Goal: Ask a question: Ask a question

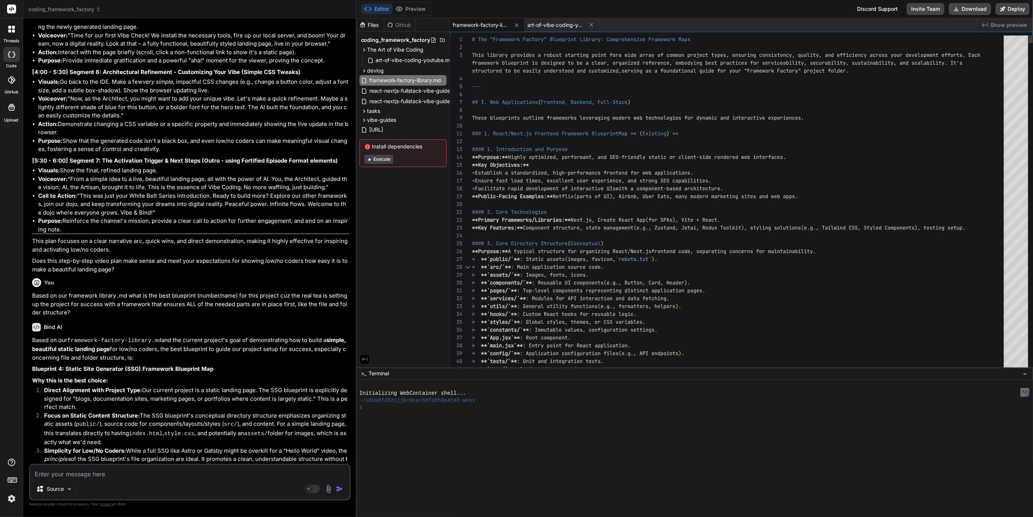
scroll to position [23, 0]
click at [555, 27] on span "art-of-vibe-coding-youtube.md" at bounding box center [556, 24] width 56 height 7
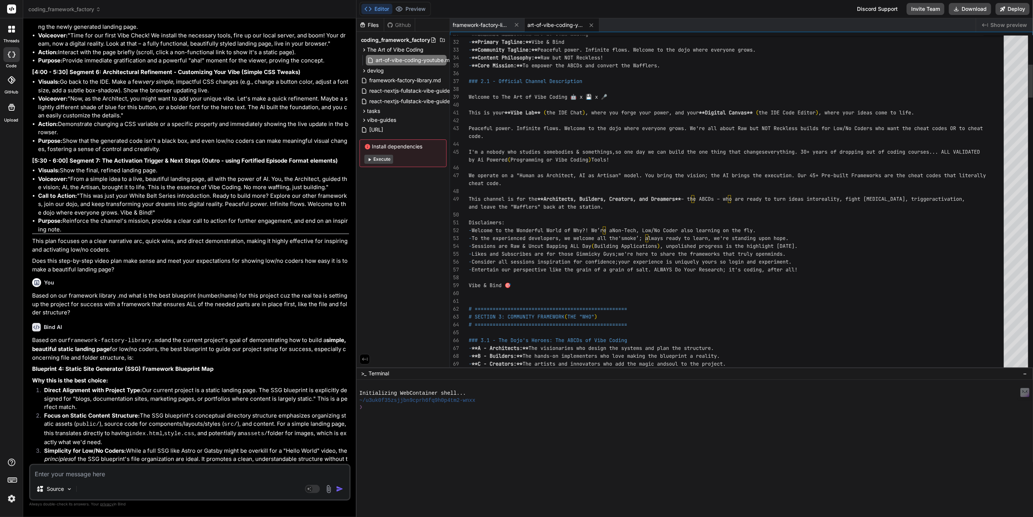
scroll to position [16, 0]
type textarea "code. I'm a nobody who studies somebodies & somethings, so one day we can build…"
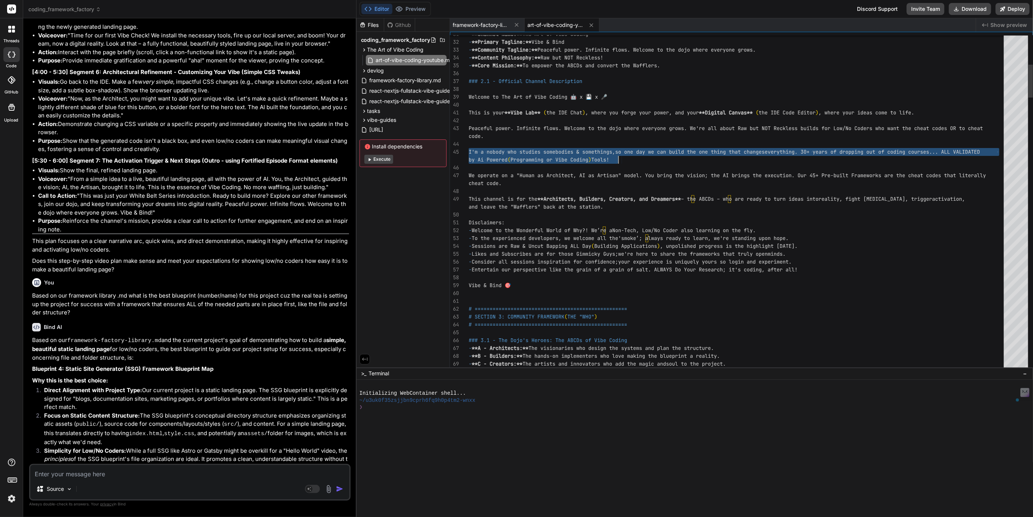
drag, startPoint x: 469, startPoint y: 150, endPoint x: 632, endPoint y: 156, distance: 163.4
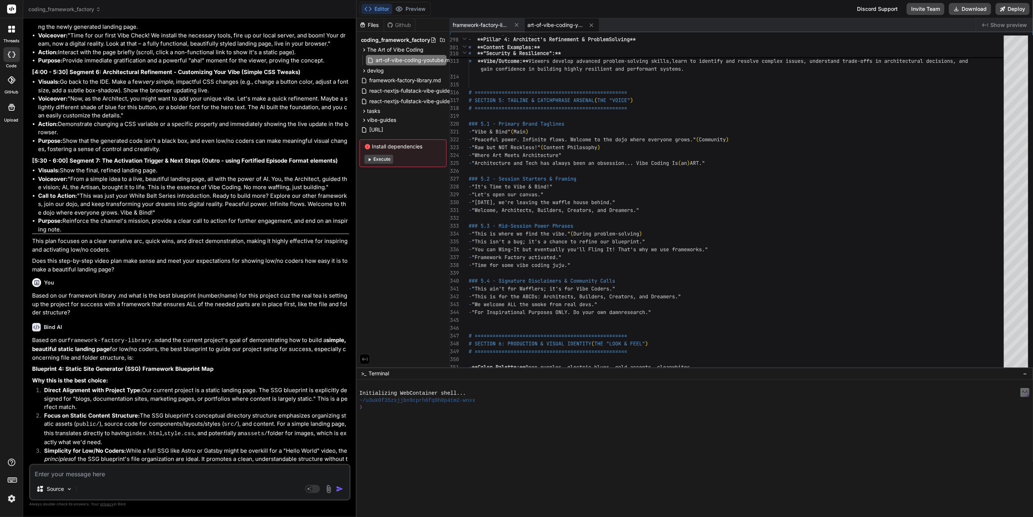
click at [82, 470] on textarea at bounding box center [189, 471] width 319 height 13
type textarea "C"
type textarea "x"
type textarea "Ca"
type textarea "x"
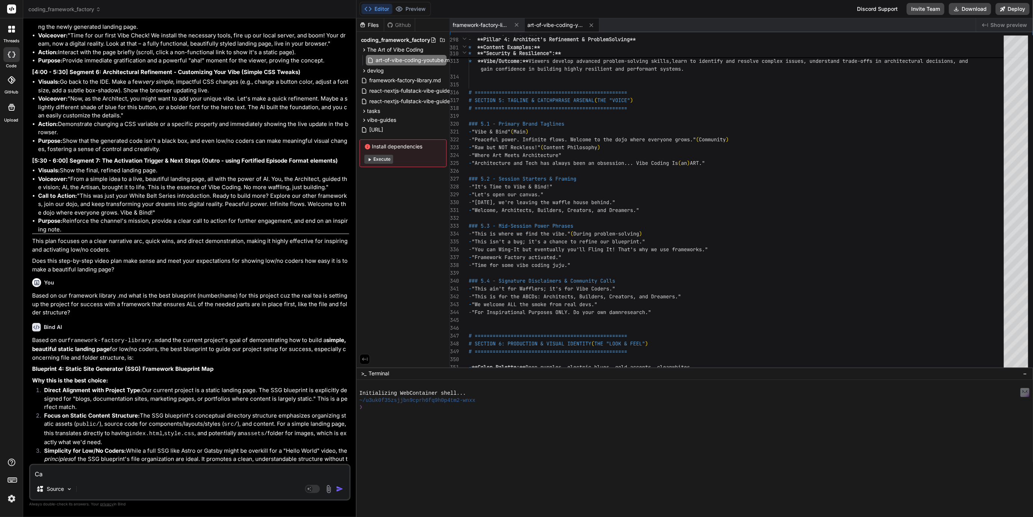
type textarea "Can"
type textarea "x"
type textarea "Can"
type textarea "x"
type textarea "Can y"
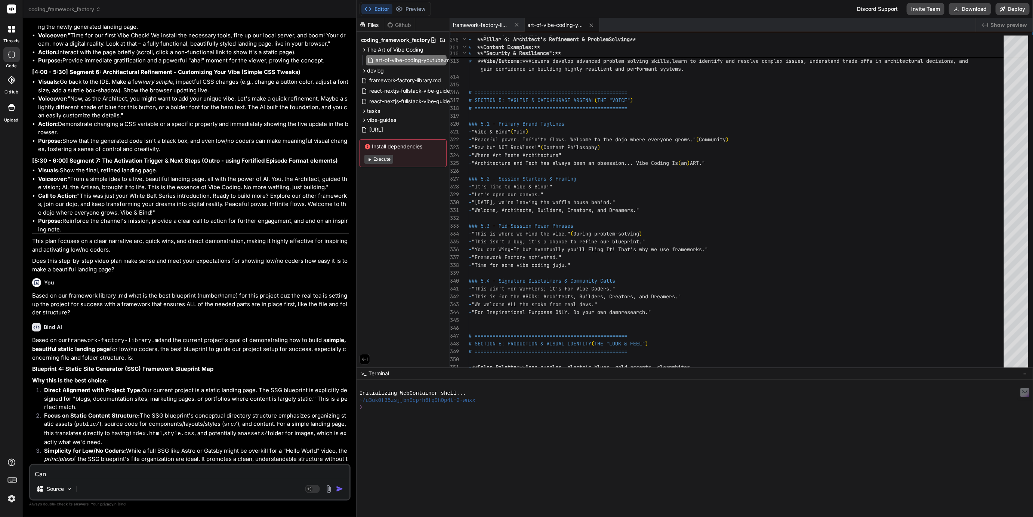
type textarea "x"
type textarea "Can yo"
type textarea "x"
type textarea "Can you"
type textarea "x"
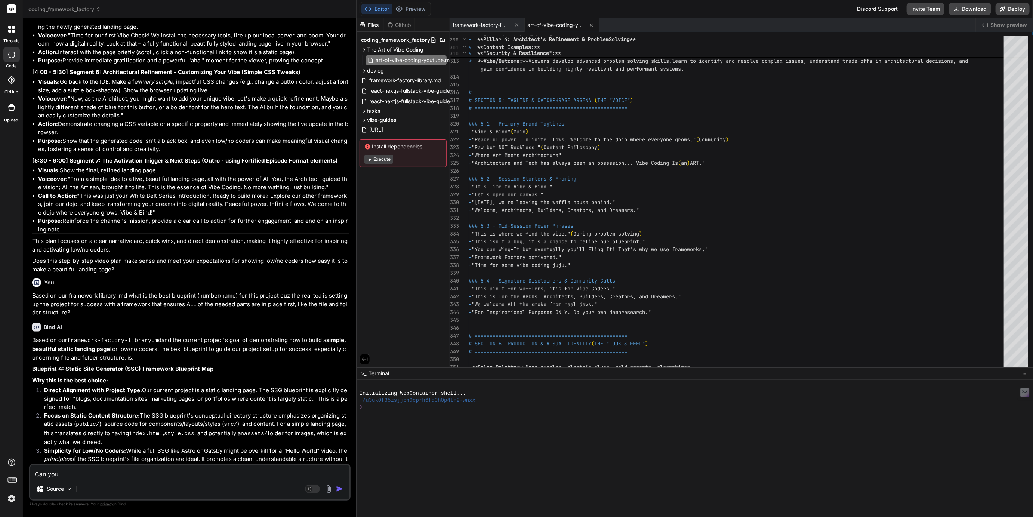
type textarea "Can you"
type textarea "x"
type textarea "Can you g"
type textarea "x"
type textarea "Can you gi"
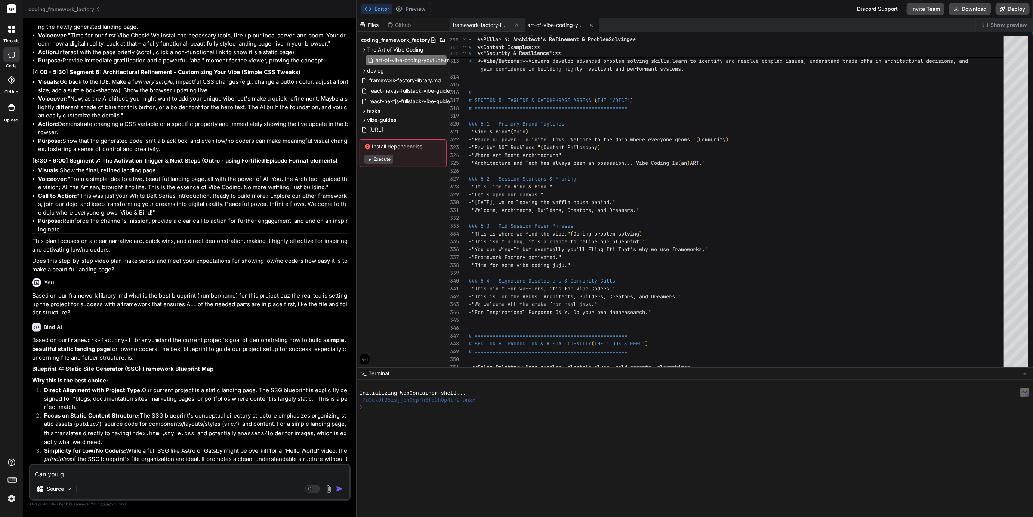
type textarea "x"
type textarea "Can you giv"
type textarea "x"
type textarea "Can you give"
type textarea "x"
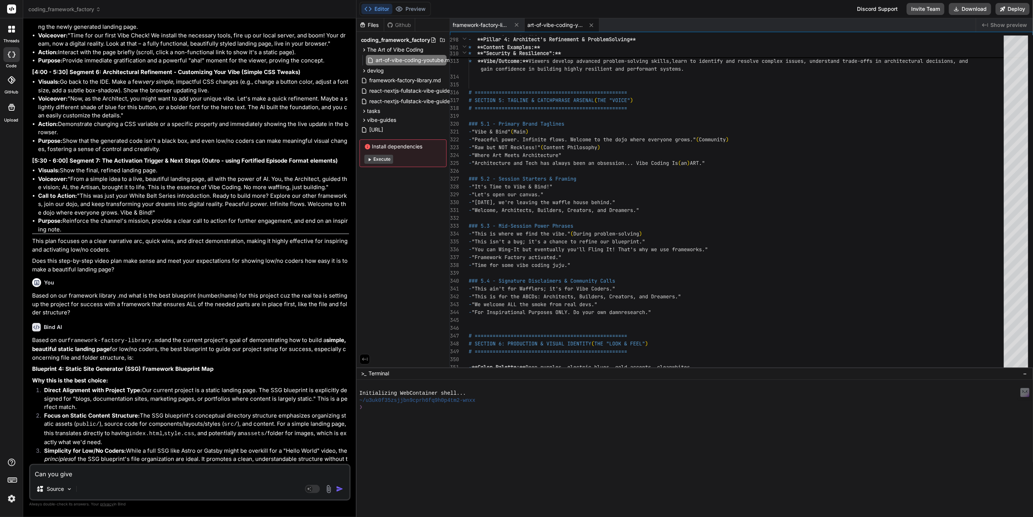
type textarea "Can you give"
type textarea "x"
type textarea "Can you give a"
type textarea "x"
type textarea "Can you give a"
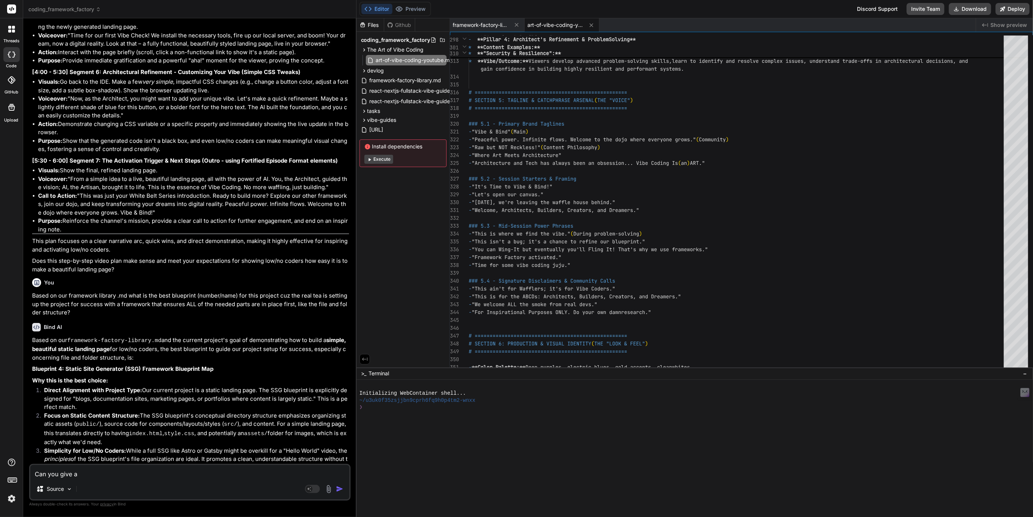
type textarea "x"
type textarea "Can you give a"
type textarea "x"
type textarea "Can you give au"
type textarea "x"
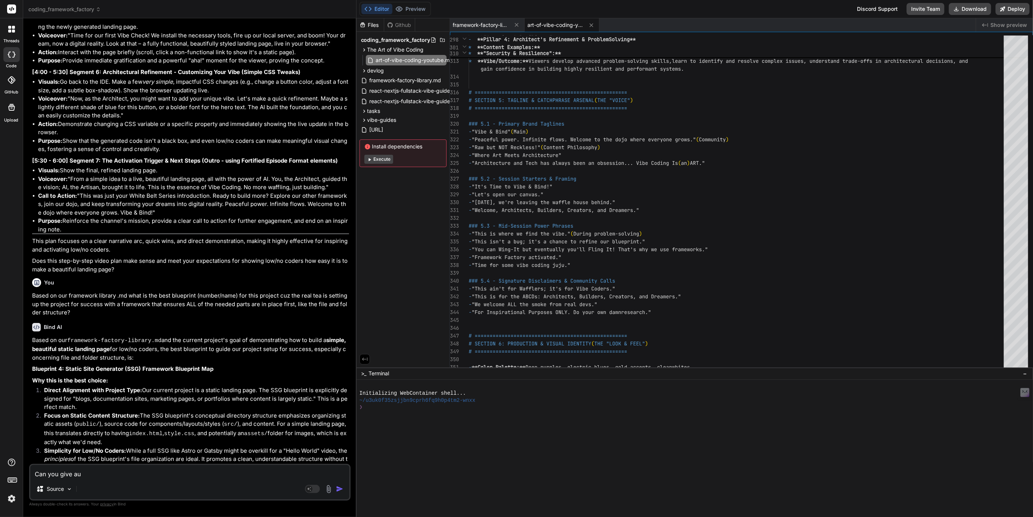
type textarea "Can you give aus"
type textarea "x"
type textarea "Can you give aus"
type textarea "x"
type textarea "Can you give aus a"
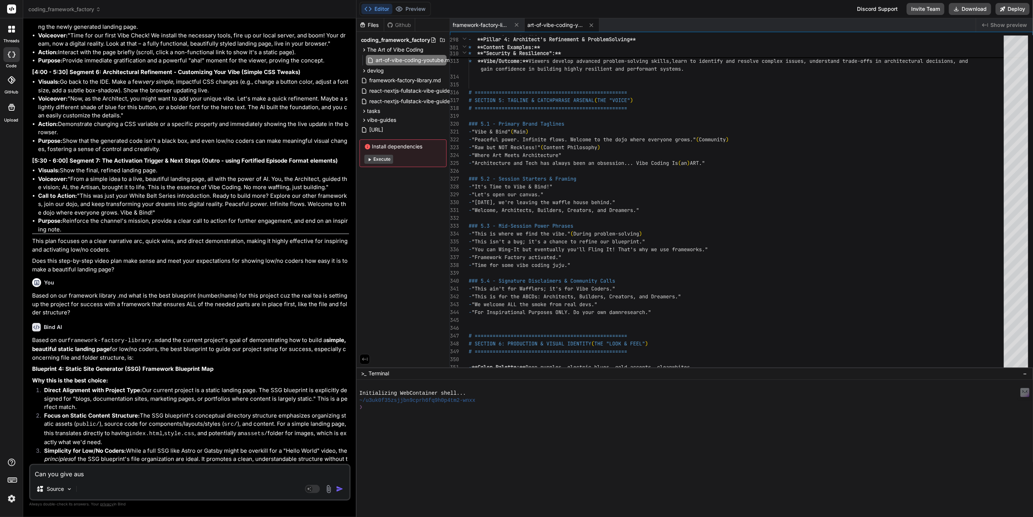
type textarea "x"
type textarea "Can you give aus a"
type textarea "x"
type textarea "Can you give aus a l"
type textarea "x"
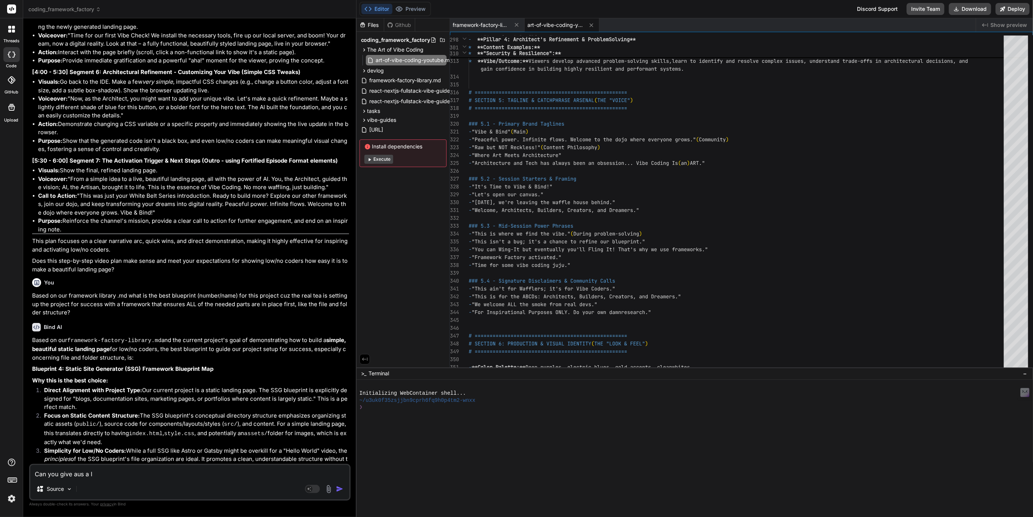
type textarea "Can you give aus a li"
type textarea "x"
type textarea "Can you give aus a lis"
type textarea "x"
type textarea "Can you give aus a list"
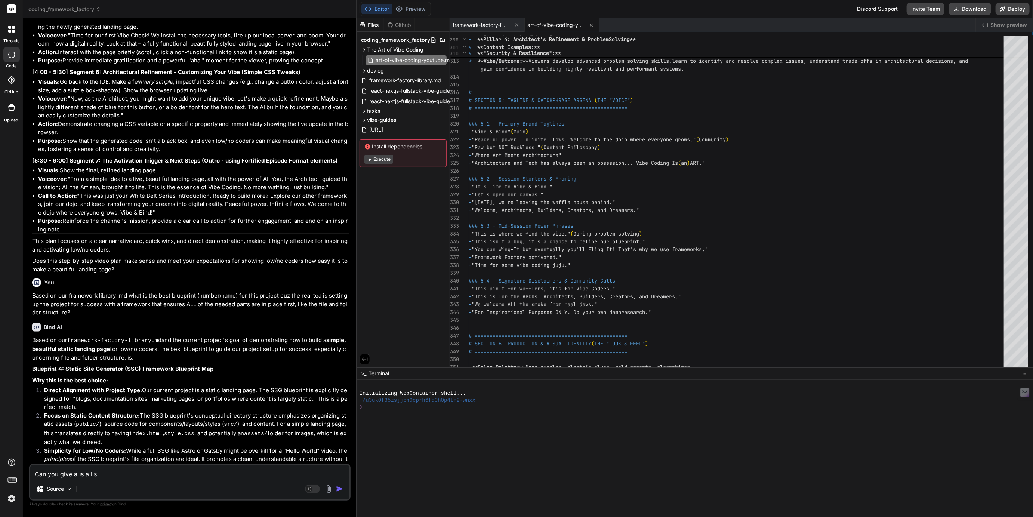
type textarea "x"
type textarea "Can you give aus a list"
type textarea "x"
type textarea "Can you give aus a list o"
type textarea "x"
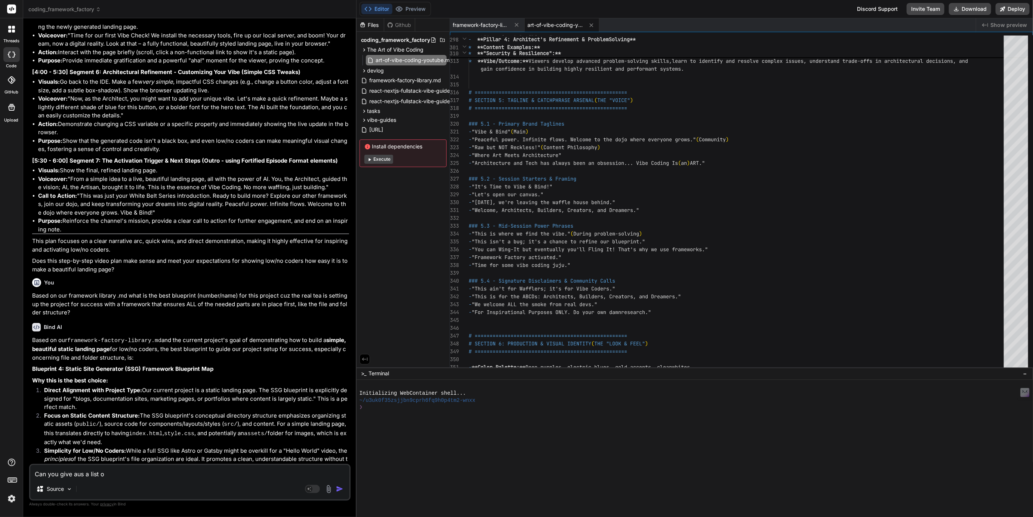
type textarea "Can you give aus a list of"
type textarea "x"
type textarea "Can you give aus a list of"
type textarea "x"
type textarea "Can you give aus a list of 1"
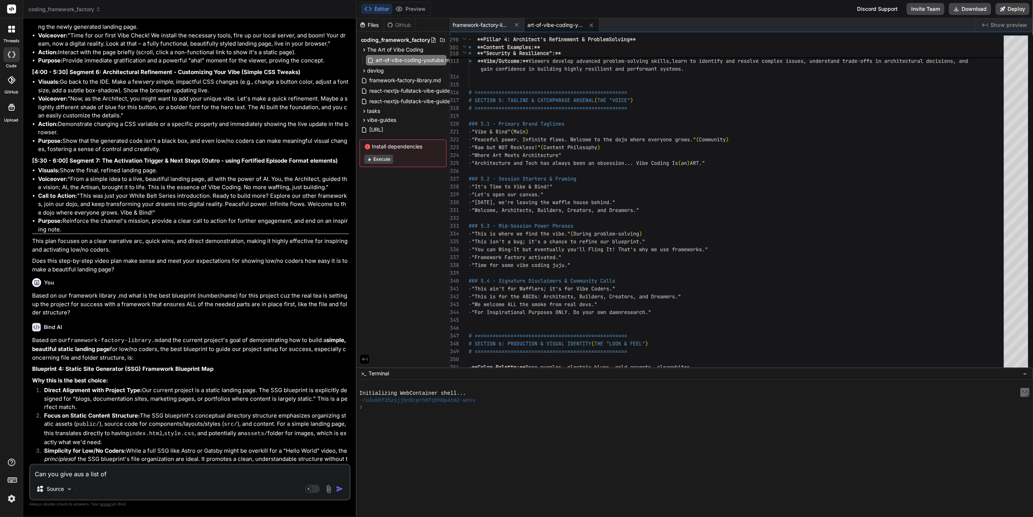
type textarea "x"
type textarea "Can you give aus a list of 10"
type textarea "x"
type textarea "Can you give aus a list of 10+"
type textarea "x"
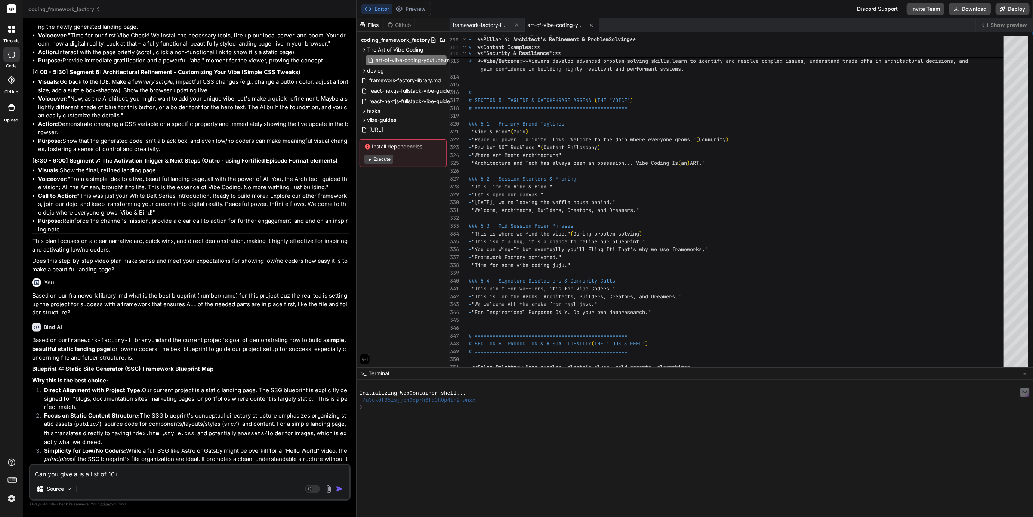
type textarea "Can you give aus a list of 10+"
type textarea "x"
type textarea "Can you give aus a list of 10+ c"
type textarea "x"
type textarea "Can you give aus a list of 10+ ca"
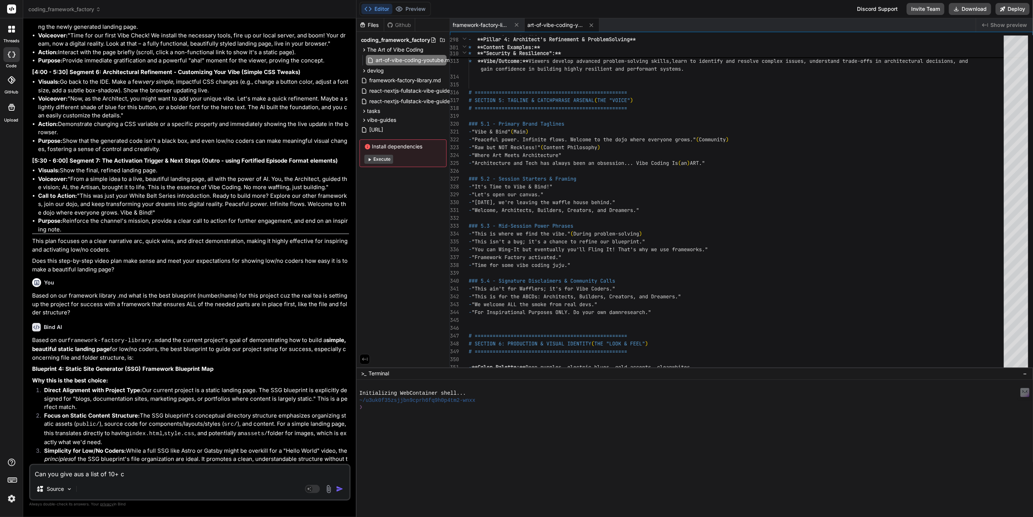
type textarea "x"
type textarea "Can you give aus a list of 10+ cal"
type textarea "x"
type textarea "Can you give aus a list of 10+ call"
type textarea "x"
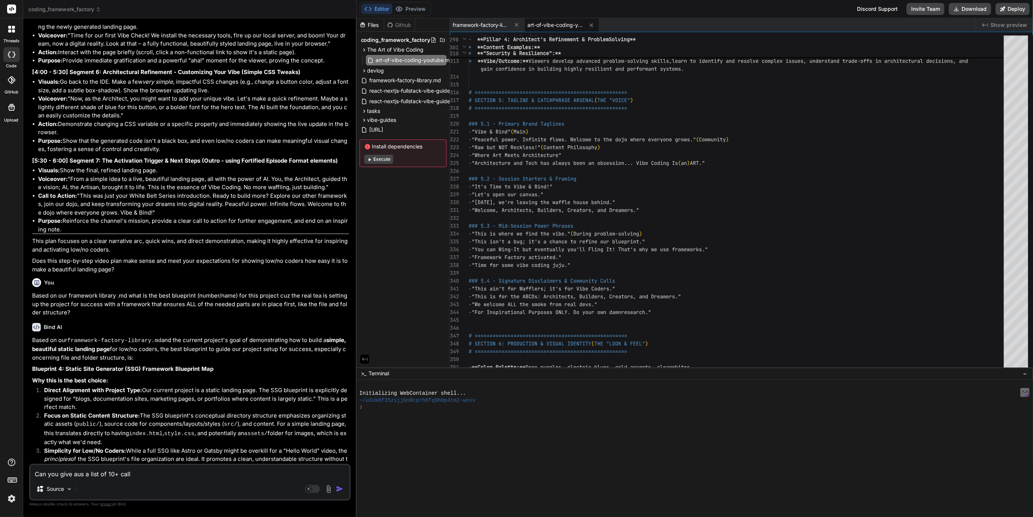
type textarea "Can you give aus a list of 10+ call"
type textarea "x"
type textarea "Can you give aus a list of 10+ call t"
type textarea "x"
type textarea "Can you give aus a list of 10+ call to"
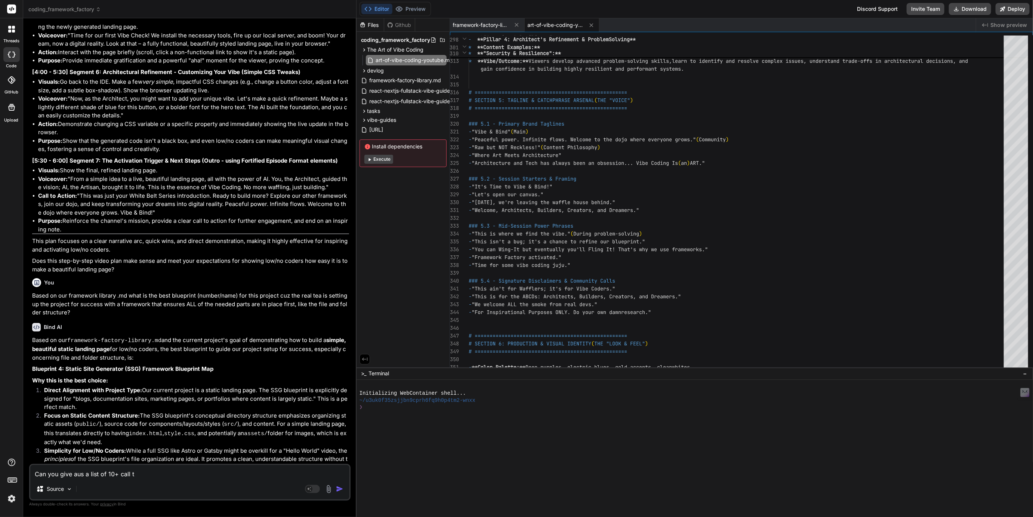
type textarea "x"
type textarea "Can you give aus a list of 10+ call to"
type textarea "x"
type textarea "Can you give aus a list of 10+ call to a"
type textarea "x"
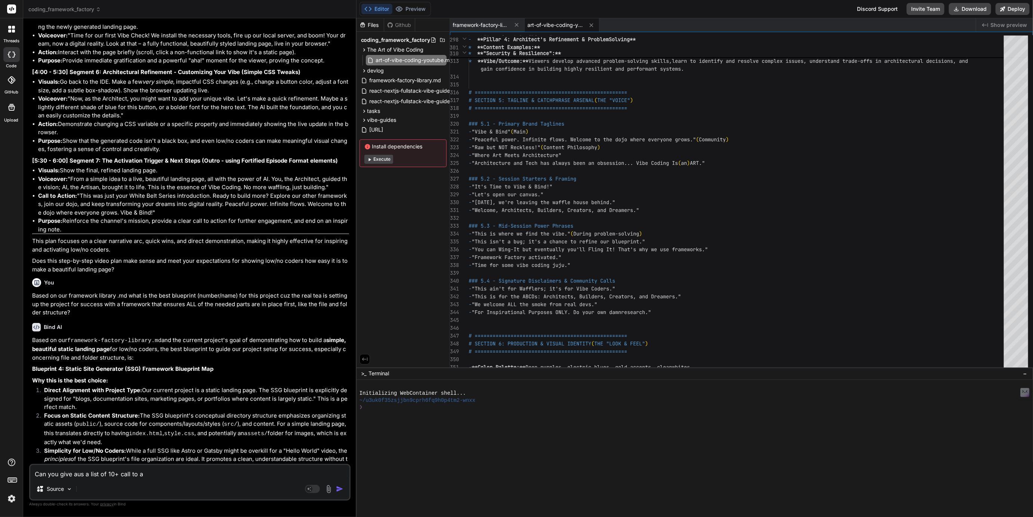
type textarea "Can you give aus a list of 10+ call to ac"
type textarea "x"
type textarea "Can you give aus a list of 10+ call to act"
type textarea "x"
type textarea "Can you give aus a list of 10+ call to acti"
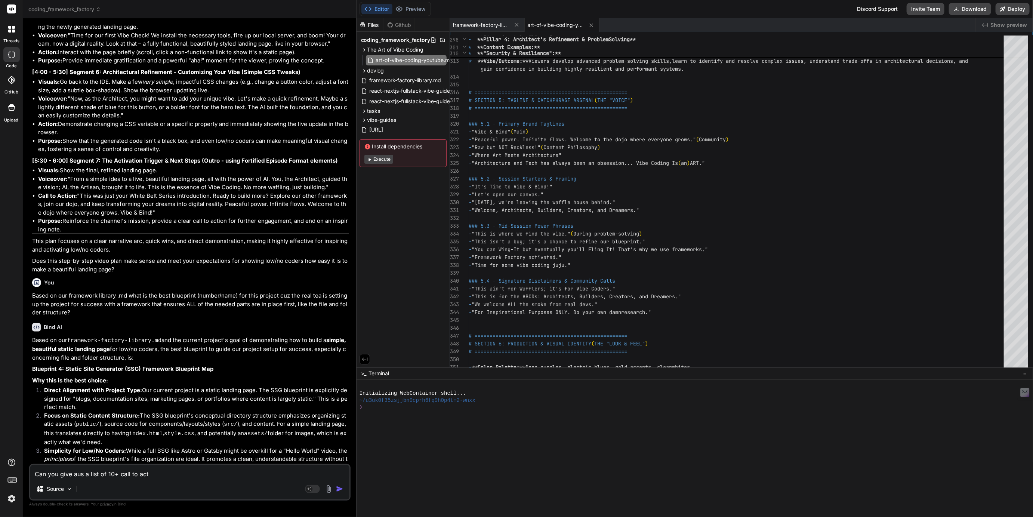
type textarea "x"
type textarea "Can you give aus a list of 10+ call to actio"
type textarea "x"
type textarea "Can you give aus a list of 10+ call to action"
type textarea "x"
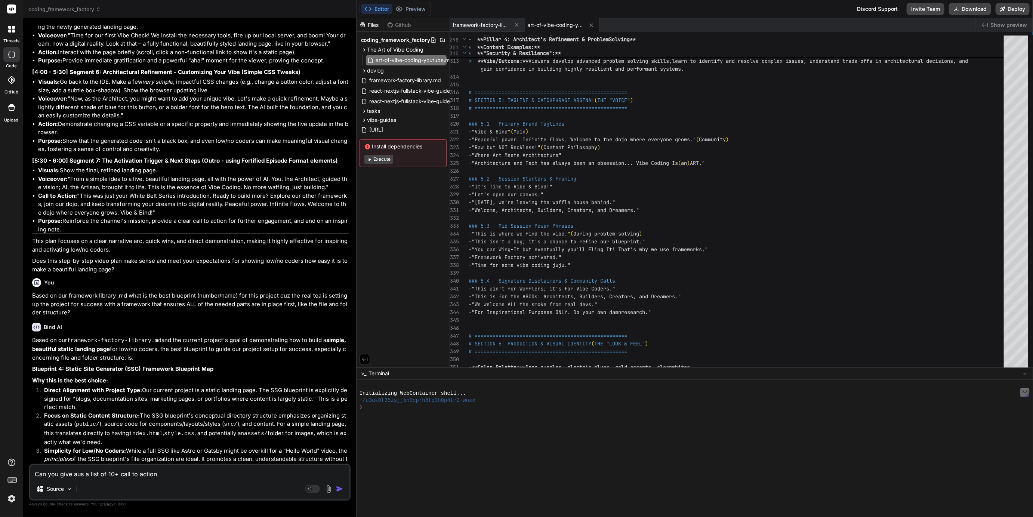
type textarea "Can you give aus a list of 10+ call to actions"
type textarea "x"
type textarea "Can you give aus a list of 10+ call to actions"
type textarea "x"
type textarea "Can you give aus a list of 10+ call to actions t"
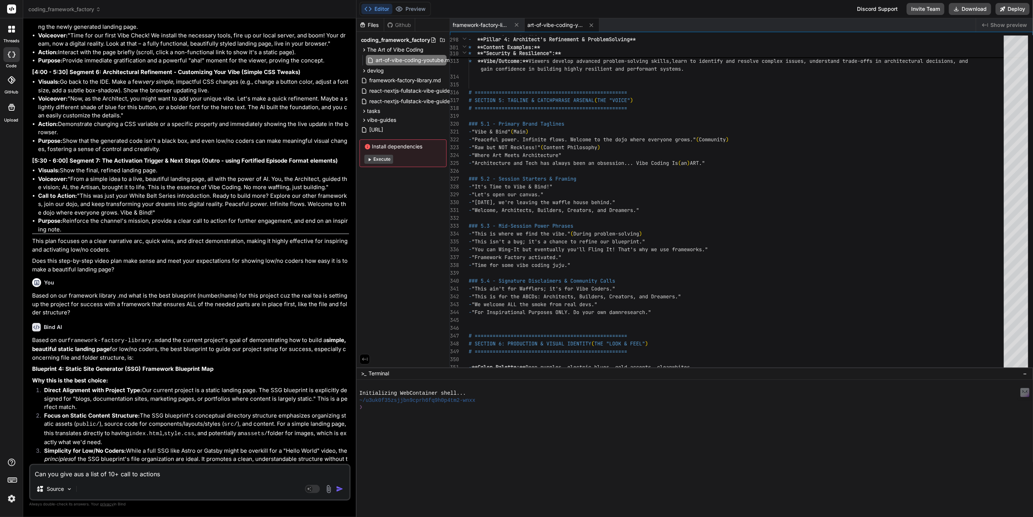
type textarea "x"
type textarea "Can you give aus a list of 10+ call to actions to"
type textarea "x"
type textarea "Can you give aus a list of 10+ call to actions to"
type textarea "x"
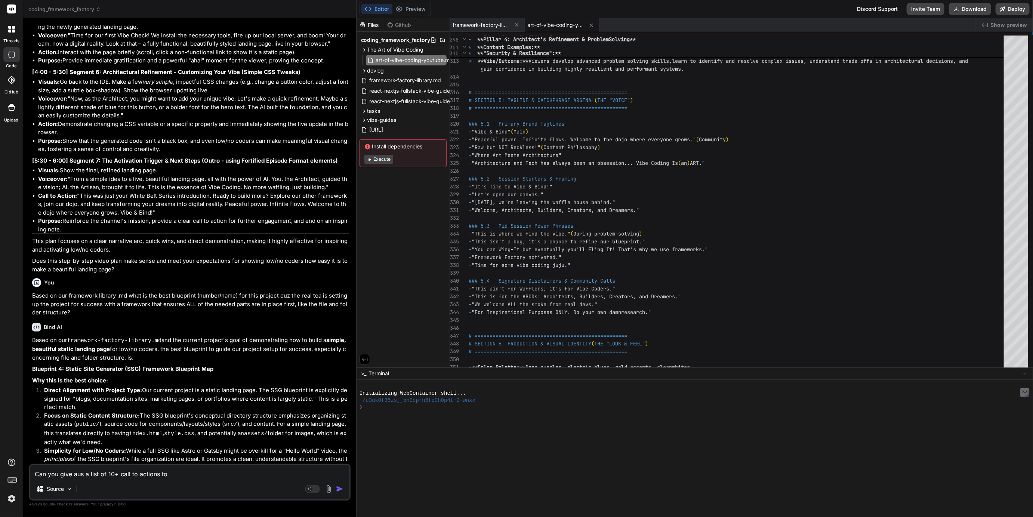
type textarea "Can you give aus a list of 10+ call to actions to e"
type textarea "x"
type textarea "Can you give aus a list of 10+ call to actions to en"
type textarea "x"
type textarea "Can you give aus a list of 10+ call to actions to end"
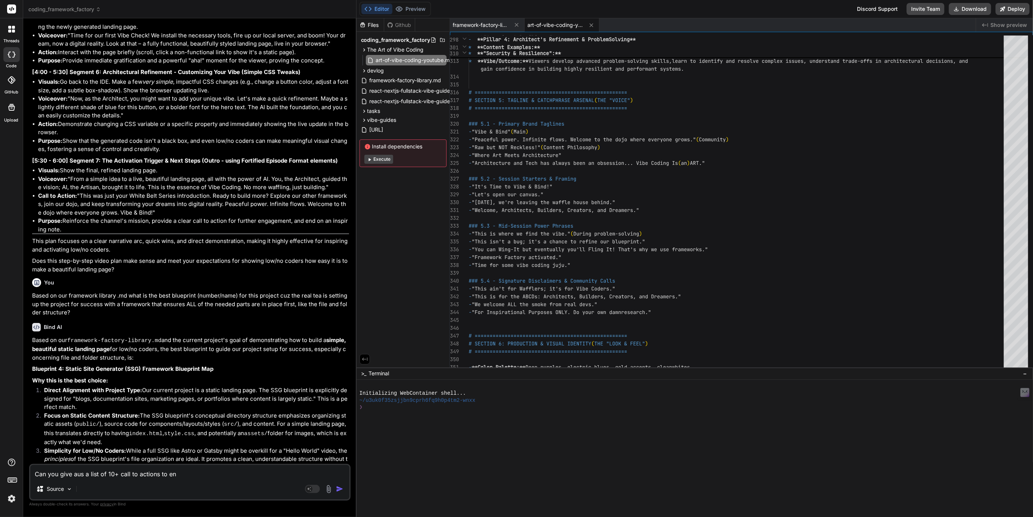
type textarea "x"
type textarea "Can you give aus a list of 10+ call to actions to end"
type textarea "x"
type textarea "Can you give aus a list of 10+ call to actions to end a"
type textarea "x"
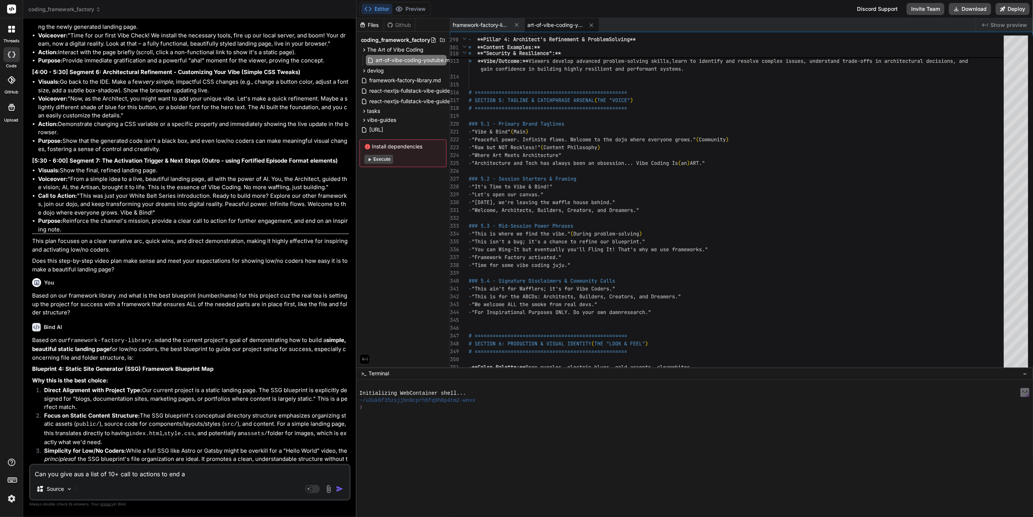
type textarea "Can you give aus a list of 10+ call to actions to end an"
type textarea "x"
type textarea "Can you give aus a list of 10+ call to actions to end an"
type textarea "x"
type textarea "Can you give aus a list of 10+ call to actions to end an o"
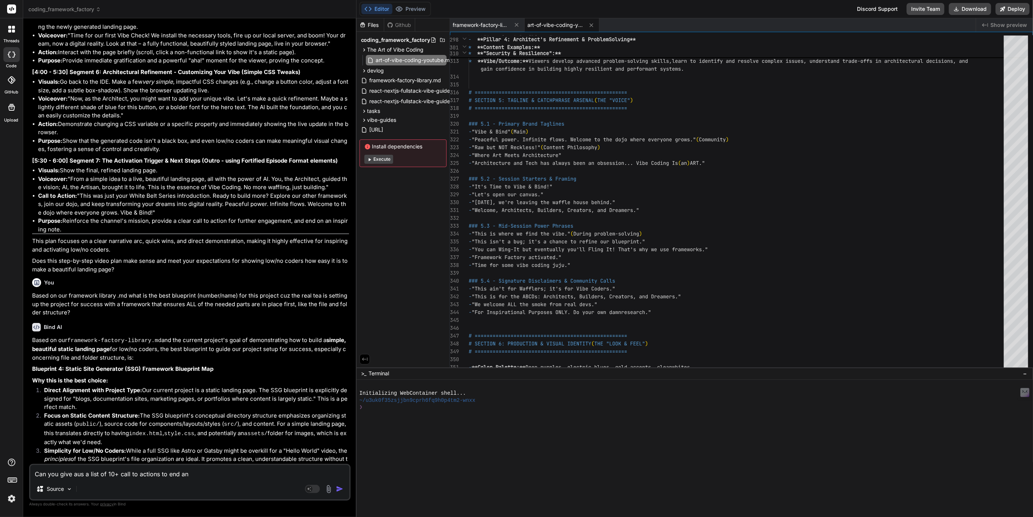
type textarea "x"
type textarea "Can you give aus a list of 10+ call to actions to end an or"
type textarea "x"
type textarea "Can you give aus a list of 10+ call to actions to end an org"
type textarea "x"
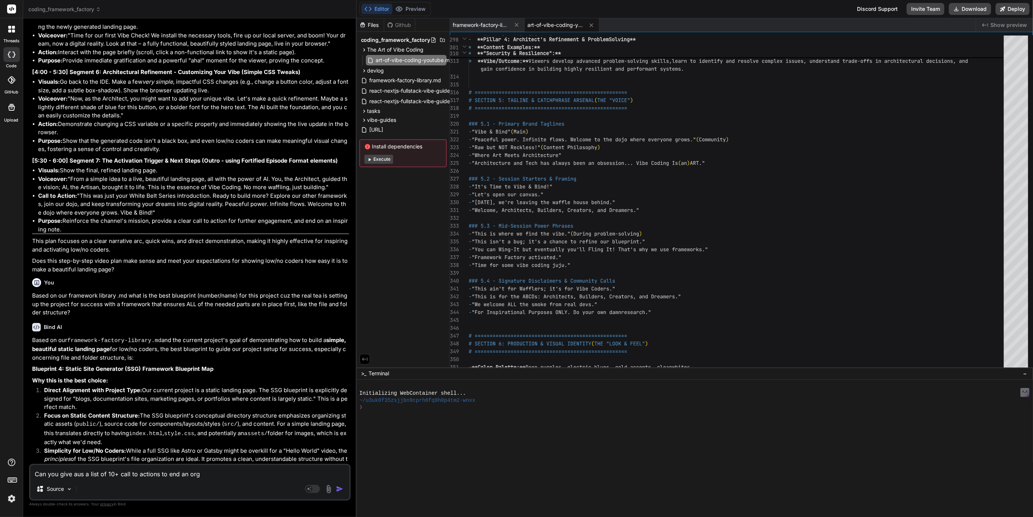
type textarea "Can you give aus a list of 10+ call to actions to end an orgi"
type textarea "x"
type textarea "Can you give aus a list of 10+ call to actions to end an orgin"
type textarea "x"
type textarea "Can you give aus a list of 10+ call to actions to end an orgin"
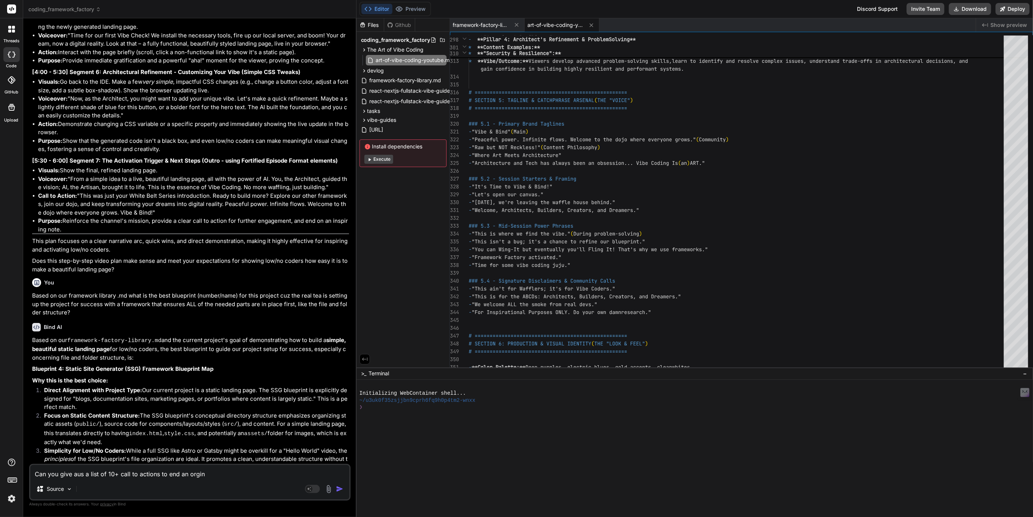
type textarea "x"
type textarea "Can you give aus a list of 10+ call to actions to end an orgin"
type textarea "x"
type textarea "Can you give aus a list of 10+ call to actions to end an orgi"
type textarea "x"
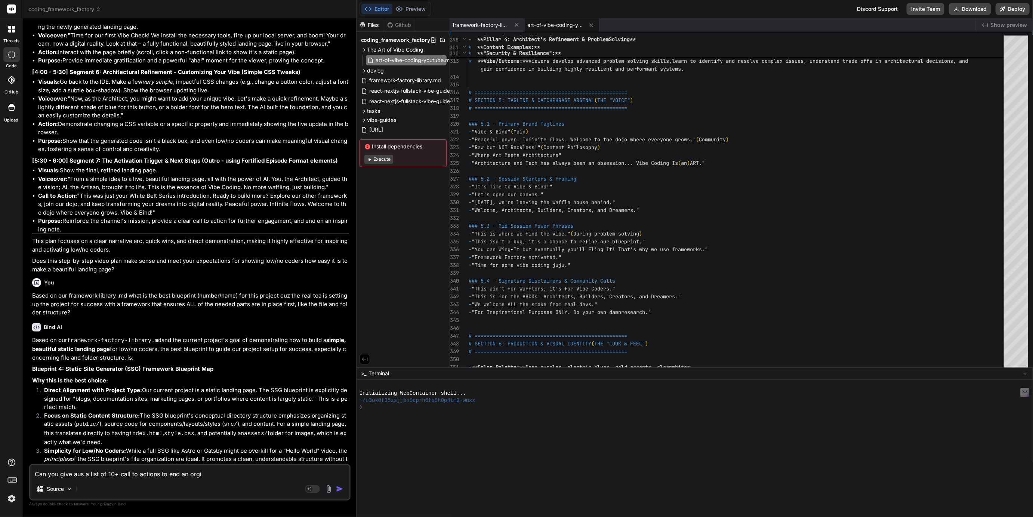
type textarea "Can you give aus a list of 10+ call to actions to end an org"
type textarea "x"
type textarea "Can you give aus a list of 10+ call to actions to end an or"
type textarea "x"
type textarea "Can you give aus a list of 10+ call to actions to end an ori"
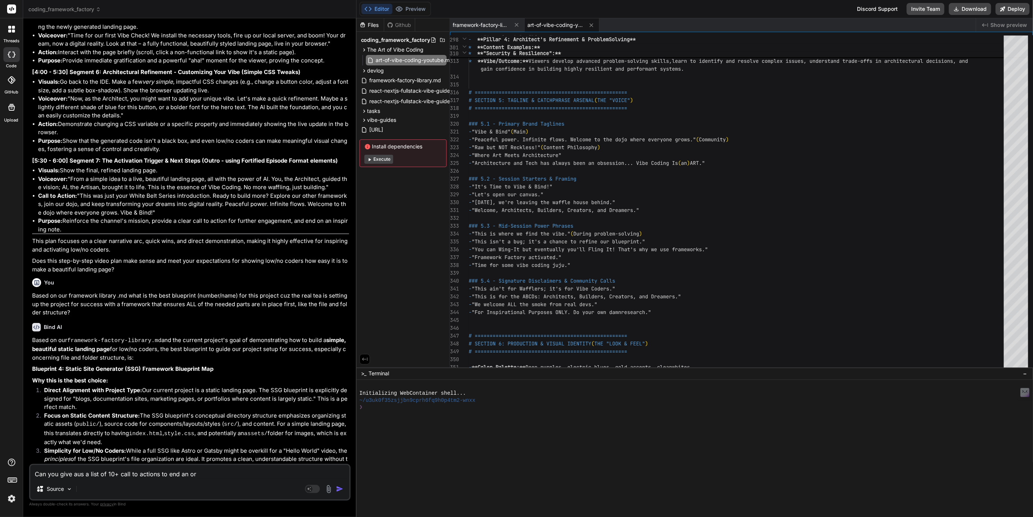
type textarea "x"
type textarea "Can you give aus a list of 10+ call to actions to end an orig"
type textarea "x"
type textarea "Can you give aus a list of 10+ call to actions to end an origi"
type textarea "x"
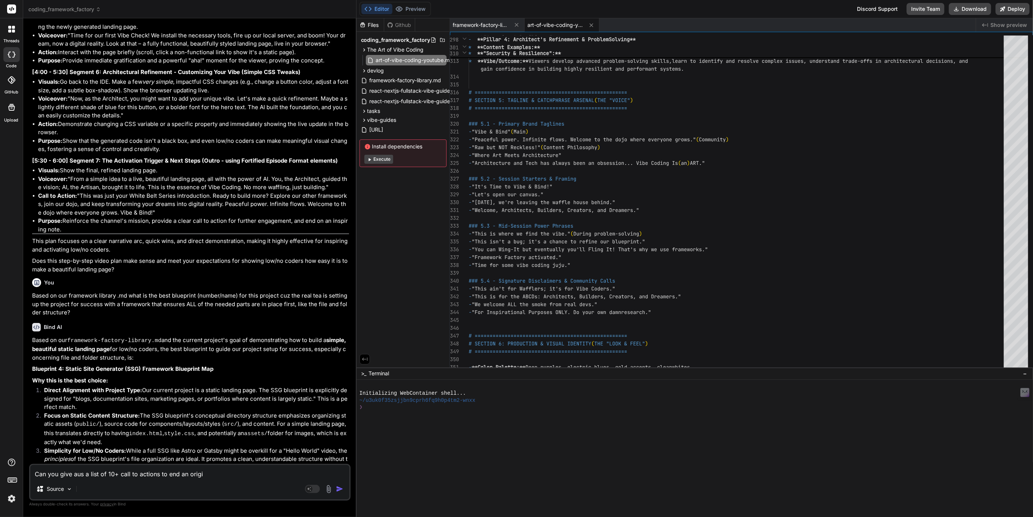
type textarea "Can you give aus a list of 10+ call to actions to end an origin"
type textarea "x"
type textarea "Can you give aus a list of 10+ call to actions to end an origin"
type textarea "x"
type textarea "Can you give aus a list of 10+ call to actions to end an origin v"
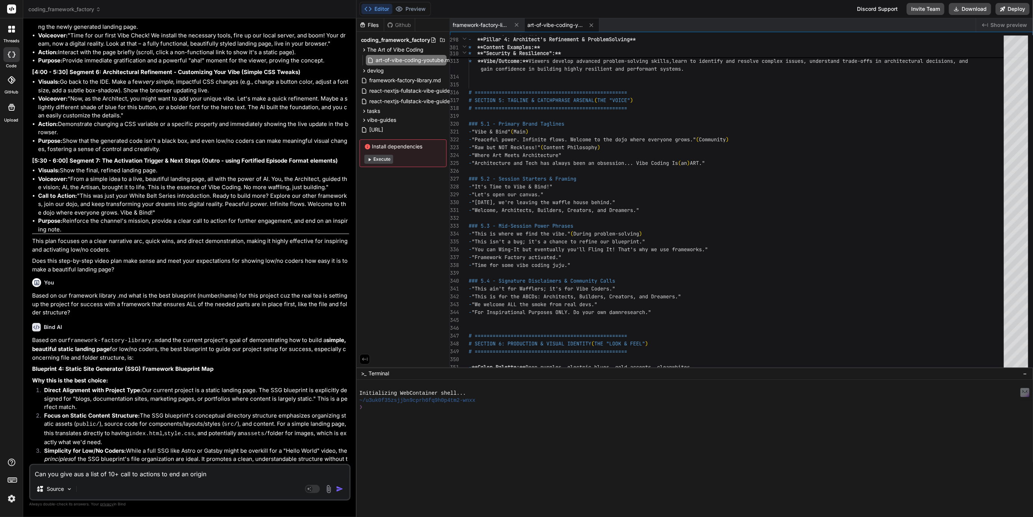
type textarea "x"
type textarea "Can you give aus a list of 10+ call to actions to end an origin vi"
type textarea "x"
type textarea "Can you give aus a list of 10+ call to actions to end an origin vid"
type textarea "x"
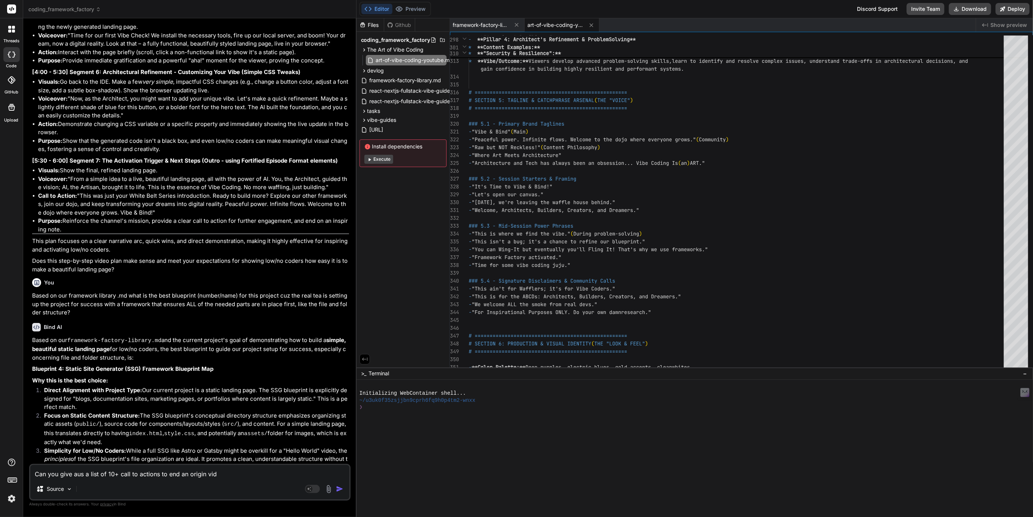
type textarea "Can you give aus a list of 10+ call to actions to end an origin vide"
type textarea "x"
type textarea "Can you give aus a list of 10+ call to actions to end an origin video"
type textarea "x"
type textarea "Can you give aus a list of 10+ call to actions to end an origin video,"
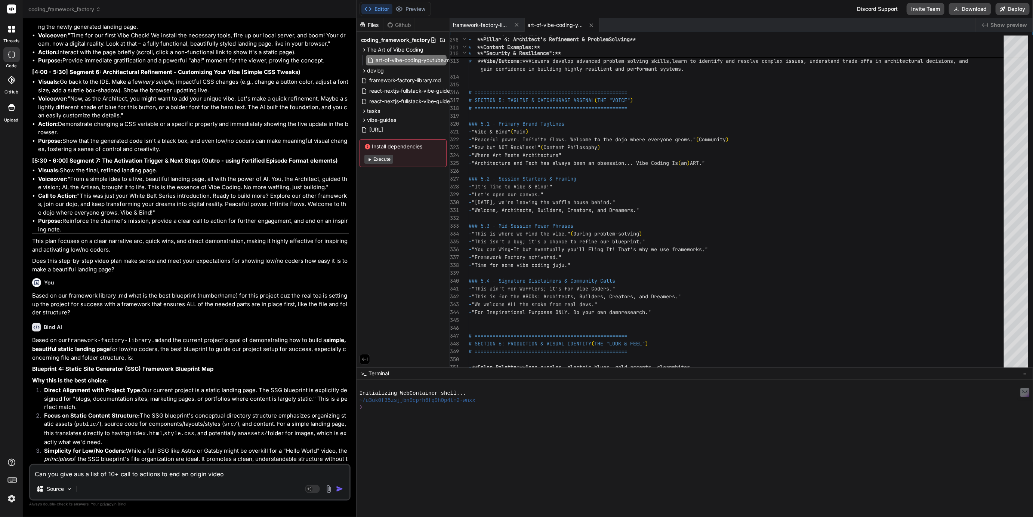
type textarea "x"
type textarea "Can you give aus a list of 10+ call to actions to end an origin video,"
type textarea "x"
type textarea "Can you give aus a list of 10+ call to actions to end an origin video, w"
type textarea "x"
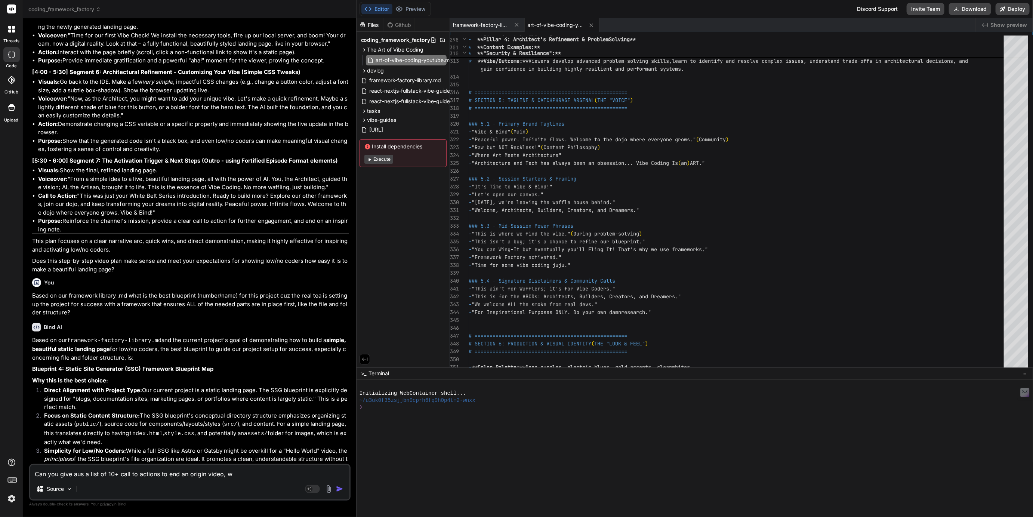
type textarea "Can you give aus a list of 10+ call to actions to end an origin video, we"
type textarea "x"
type textarea "Can you give aus a list of 10+ call to actions to end an origin video, weh"
type textarea "x"
type textarea "Can you give aus a list of 10+ call to actions to end an origin video, [PERSON_…"
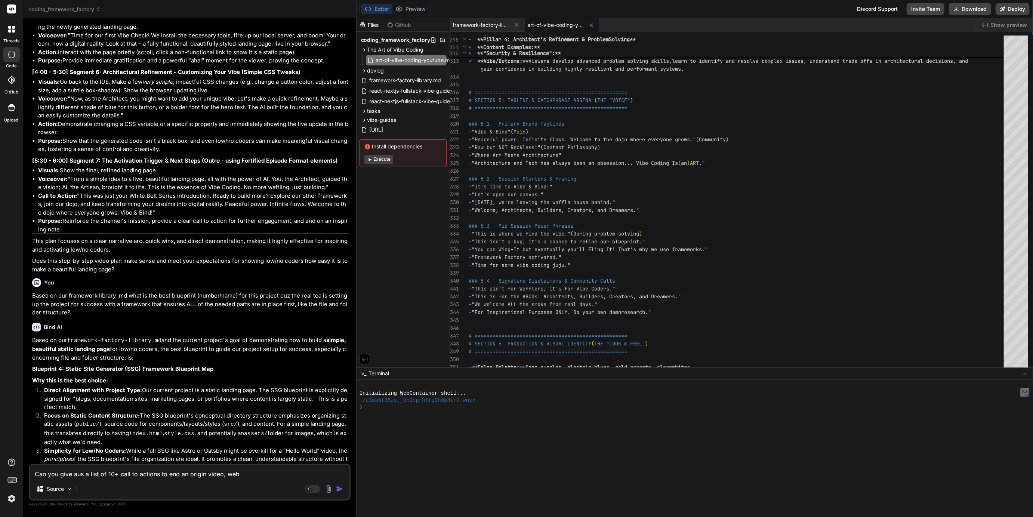
type textarea "x"
type textarea "Can you give aus a list of 10+ call to actions to end an origin video, wehre"
type textarea "x"
type textarea "Can you give aus a list of 10+ call to actions to end an origin video, wehre"
type textarea "x"
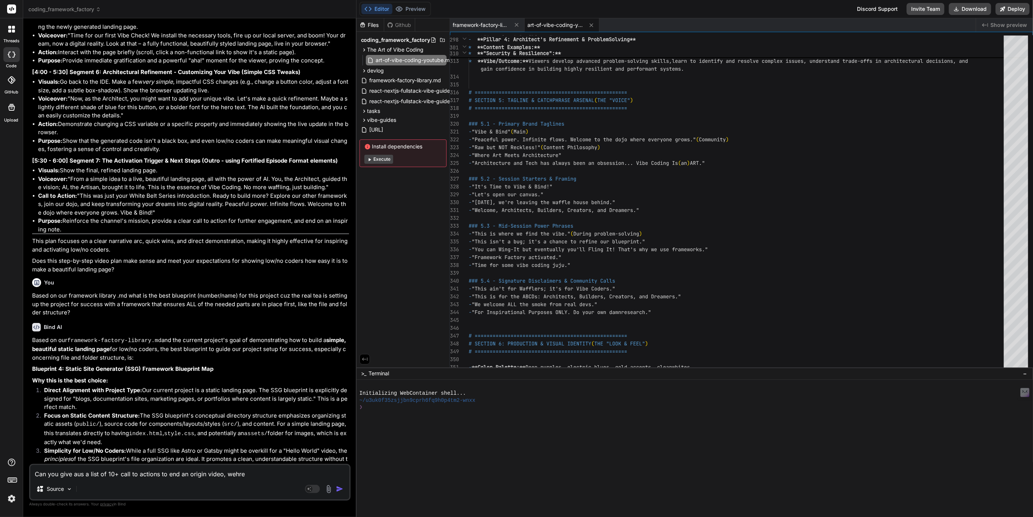
type textarea "Can you give aus a list of 10+ call to actions to end an origin video, wehre"
type textarea "x"
type textarea "Can you give aus a list of 10+ call to actions to end an origin video, [PERSON_…"
type textarea "x"
type textarea "Can you give aus a list of 10+ call to actions to end an origin video, weh"
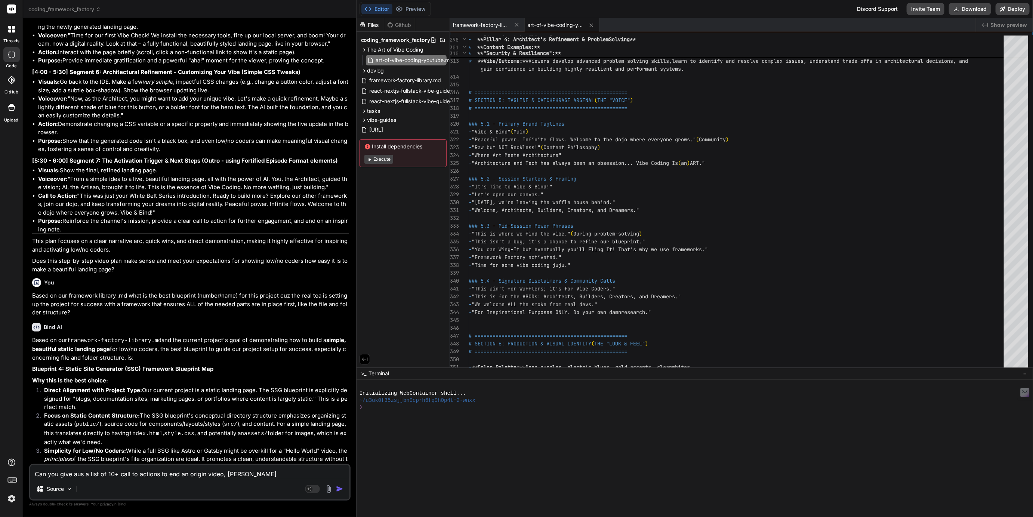
type textarea "x"
type textarea "Can you give aus a list of 10+ call to actions to end an origin video, we"
type textarea "x"
type textarea "Can you give aus a list of 10+ call to actions to end an origin video, w"
type textarea "x"
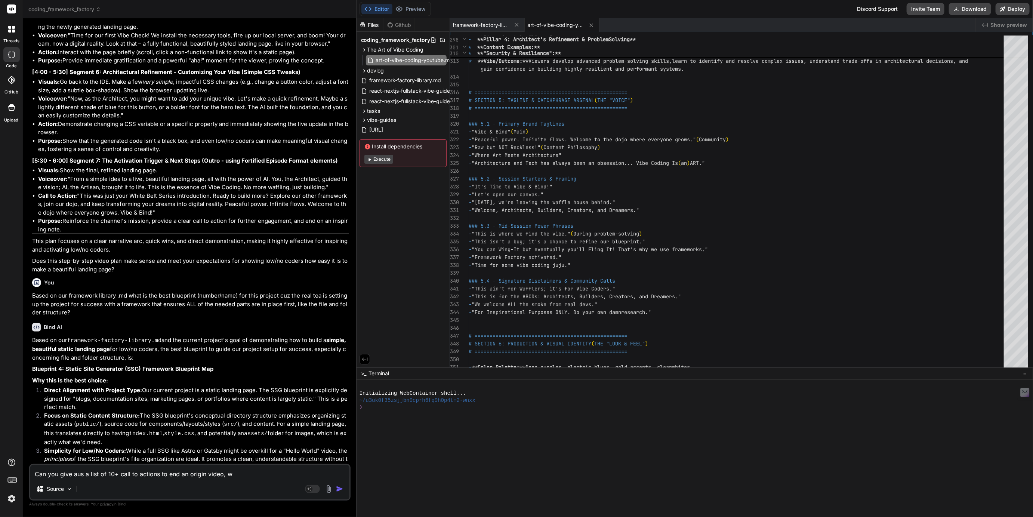
type textarea "Can you give aus a list of 10+ call to actions to end an origin video, wh"
type textarea "x"
type textarea "Can you give aus a list of 10+ call to actions to end an origin video, whw"
type textarea "x"
type textarea "Can you give aus a list of 10+ call to actions to end an origin video, whwe"
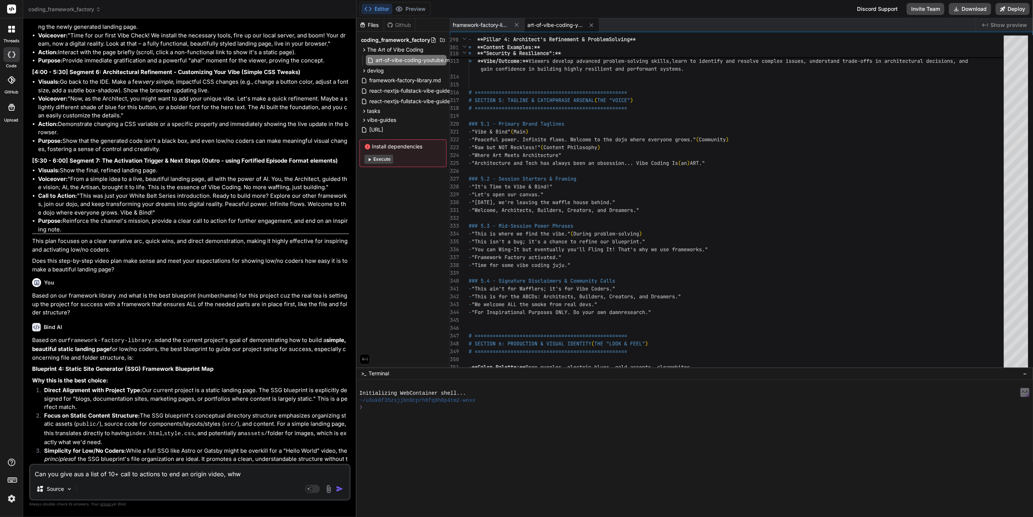
type textarea "x"
type textarea "Can you give aus a list of 10+ call to actions to end an origin video, whwer"
type textarea "x"
type textarea "Can you give aus a list of 10+ call to actions to end an origin video, whwere"
type textarea "x"
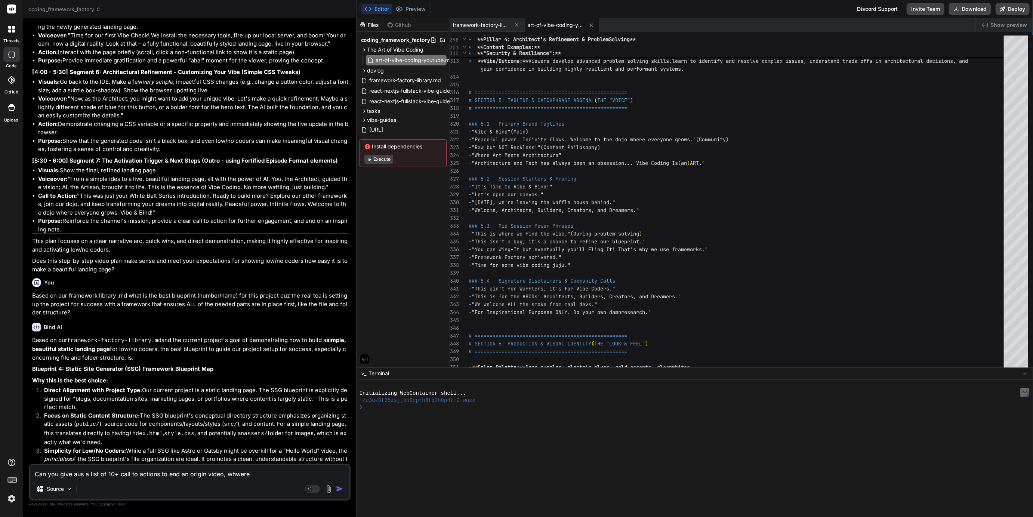
type textarea "Can you give aus a list of 10+ call to actions to end an origin video, whwere"
type textarea "x"
type textarea "Can you give aus a list of 10+ call to actions to end an origin video, whwere w"
type textarea "x"
type textarea "Can you give aus a list of 10+ call to actions to end an origin video, whwere we"
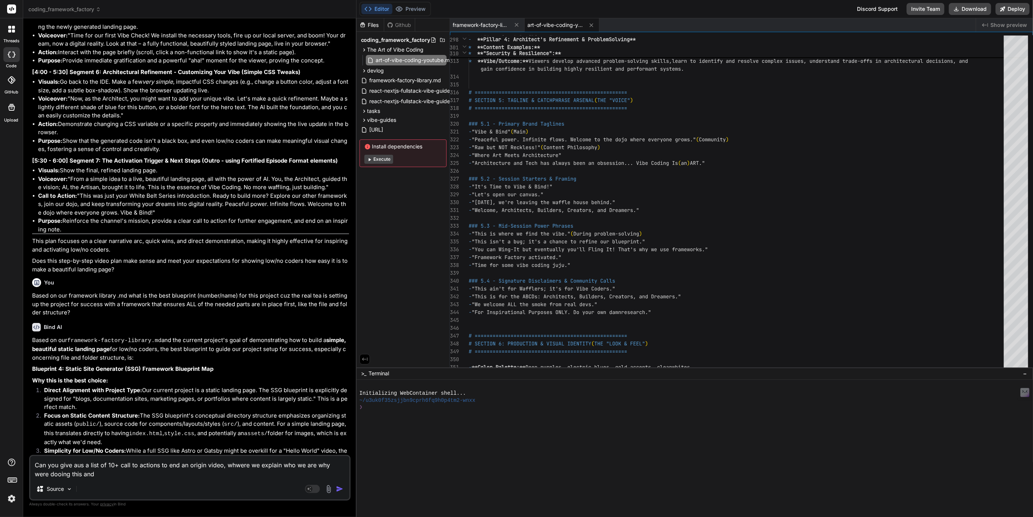
click at [43, 474] on textarea "Can you give aus a list of 10+ call to actions to end an origin video, whwere w…" at bounding box center [189, 467] width 319 height 22
click at [236, 465] on textarea "Can you give aus a list of 10+ call to actions to end an origin video, whwere w…" at bounding box center [189, 467] width 319 height 22
click at [81, 474] on textarea "Can you give aus a list of 10+ call to actions to end an origin video, where we…" at bounding box center [189, 467] width 319 height 22
click at [75, 466] on textarea "Can you give aus a list of 10+ call to actions to end an origin video, where we…" at bounding box center [189, 467] width 319 height 22
click at [170, 471] on textarea "Can you give us a list of 10+ call to actions to end an origin video, where we …" at bounding box center [189, 467] width 319 height 22
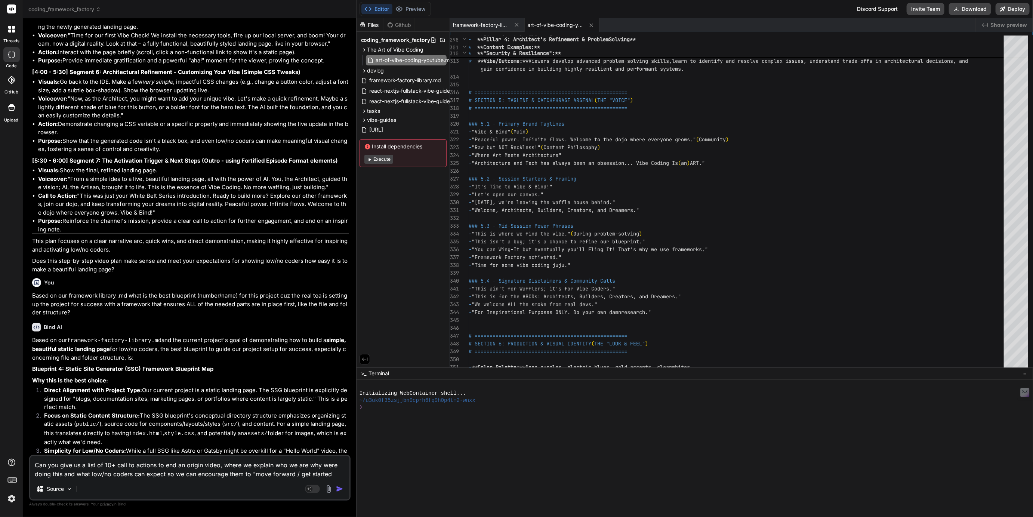
click at [252, 473] on textarea "Can you give us a list of 10+ call to actions to end an origin video, where we …" at bounding box center [189, 467] width 319 height 22
click at [296, 472] on textarea "Can you give us a list of 10+ call to actions to end an origin video, where we …" at bounding box center [189, 467] width 319 height 22
click at [336, 473] on textarea "Can you give us a list of 10+ call to actions to end an origin video, where we …" at bounding box center [189, 467] width 319 height 22
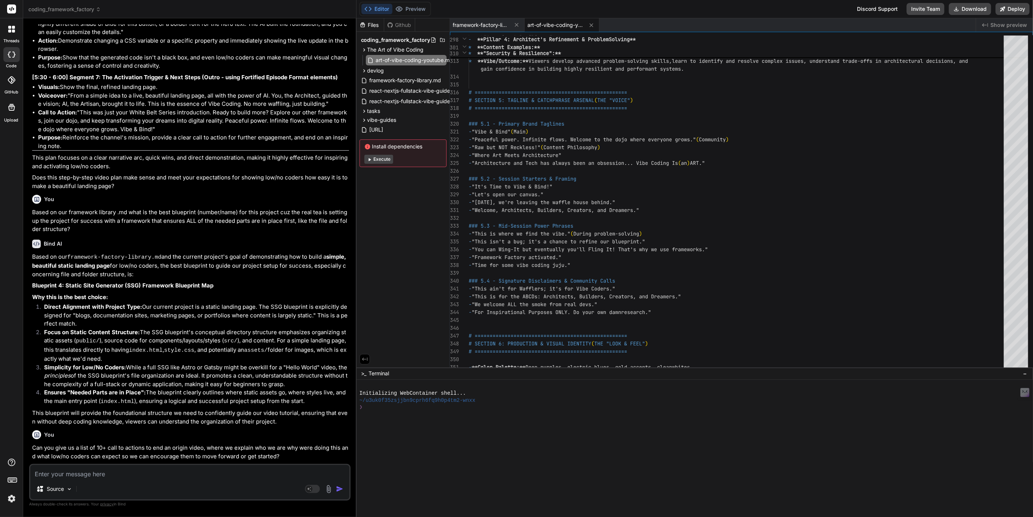
scroll to position [4557, 0]
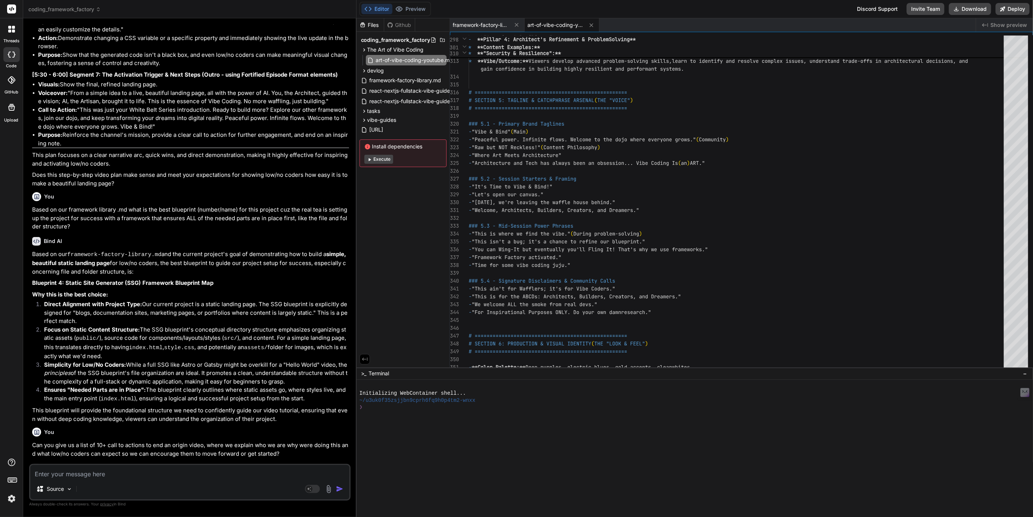
click at [39, 441] on p "Can you give us a list of 10+ call to actions to end an origin video, where we …" at bounding box center [190, 449] width 317 height 17
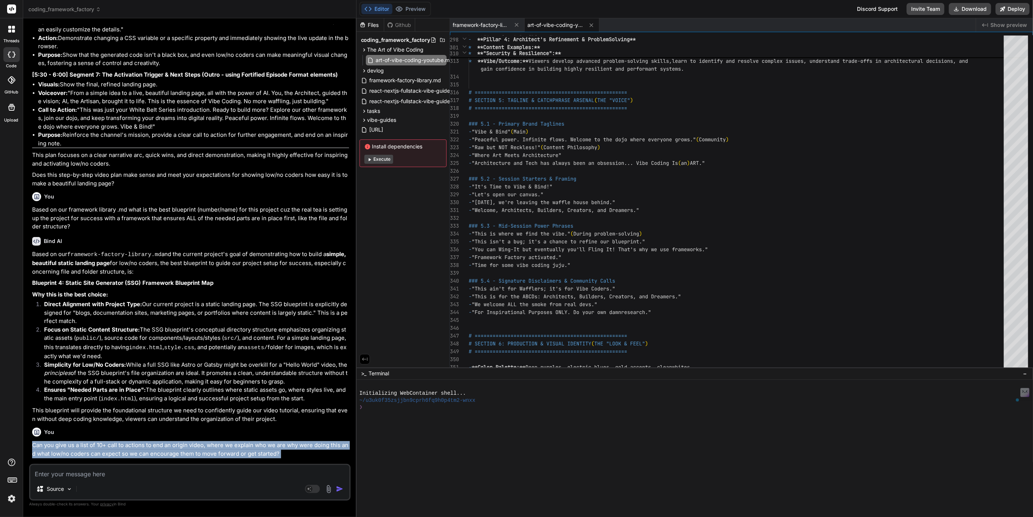
drag, startPoint x: 39, startPoint y: 400, endPoint x: 280, endPoint y: 404, distance: 240.8
click at [280, 441] on p "Can you give us a list of 10+ call to actions to end an origin video, where we …" at bounding box center [190, 449] width 317 height 17
copy div "Can you give us a list of 10+ call to actions to end an origin video, where we …"
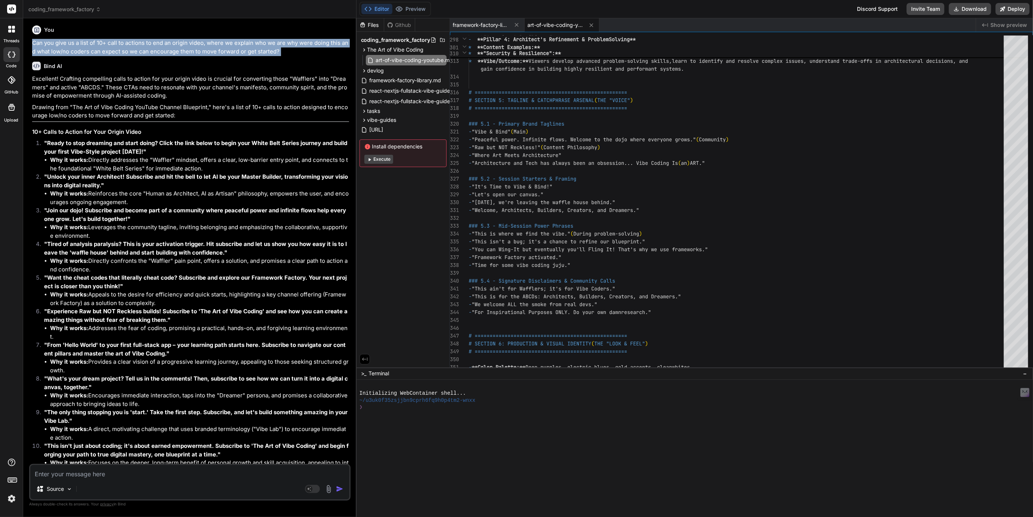
scroll to position [4959, 0]
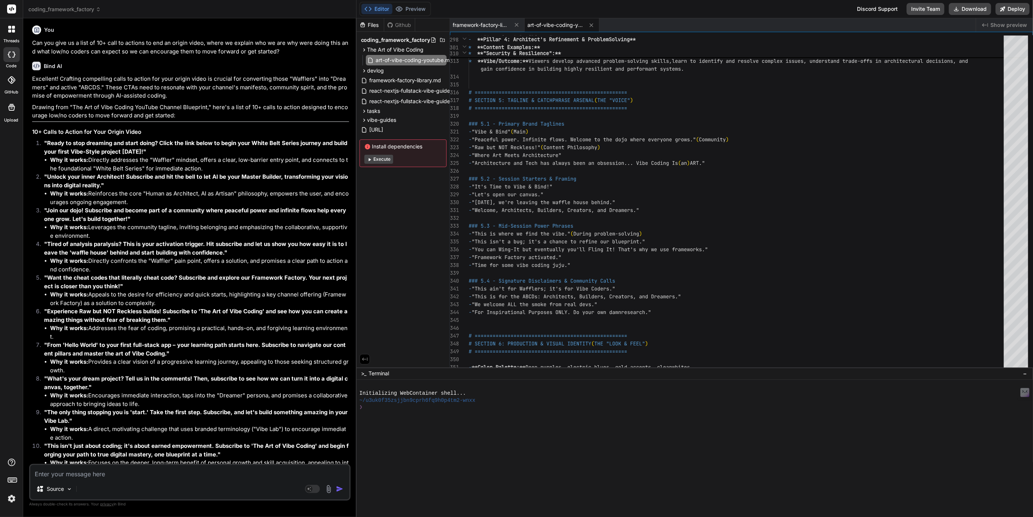
click at [67, 469] on textarea at bounding box center [189, 471] width 319 height 13
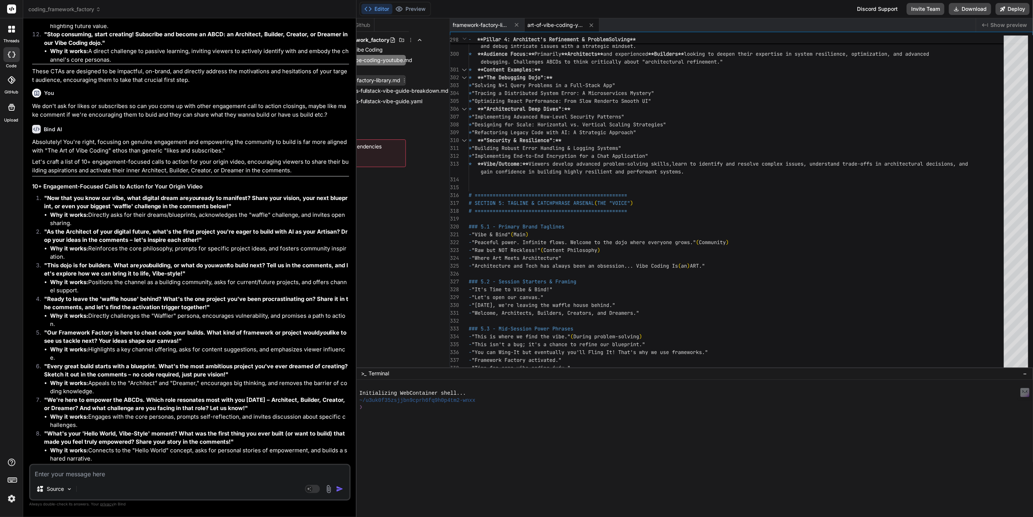
scroll to position [0, 0]
